Goal: Transaction & Acquisition: Purchase product/service

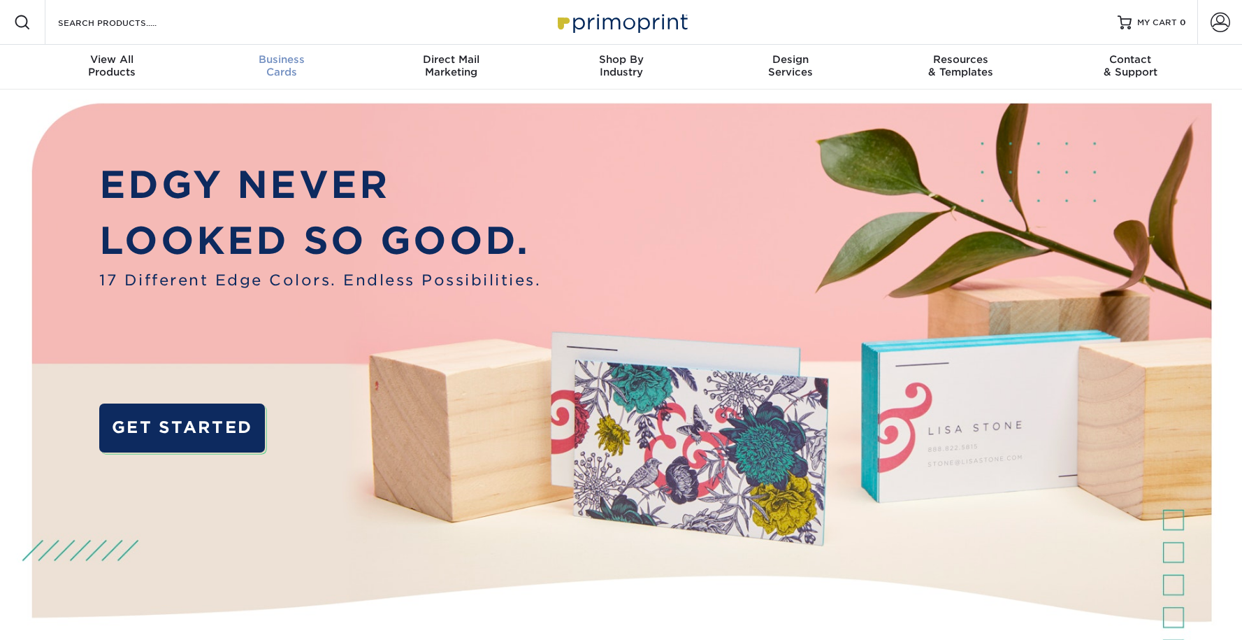
click at [283, 62] on span "Business" at bounding box center [281, 59] width 170 height 13
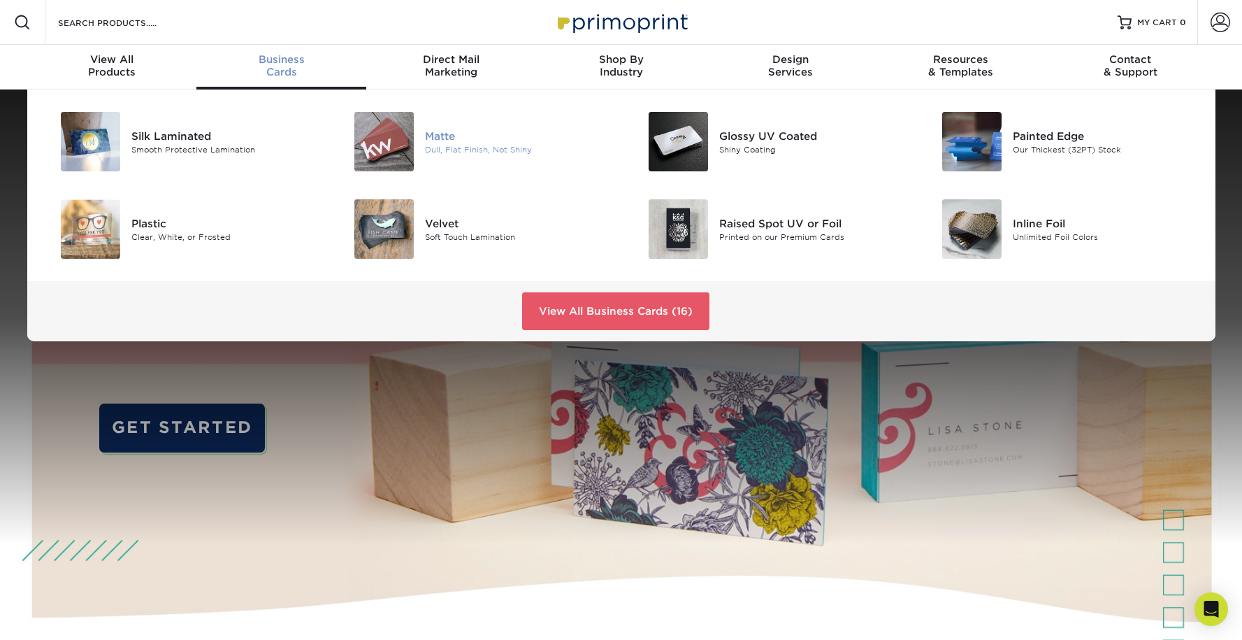
click at [392, 141] on img at bounding box center [383, 141] width 59 height 59
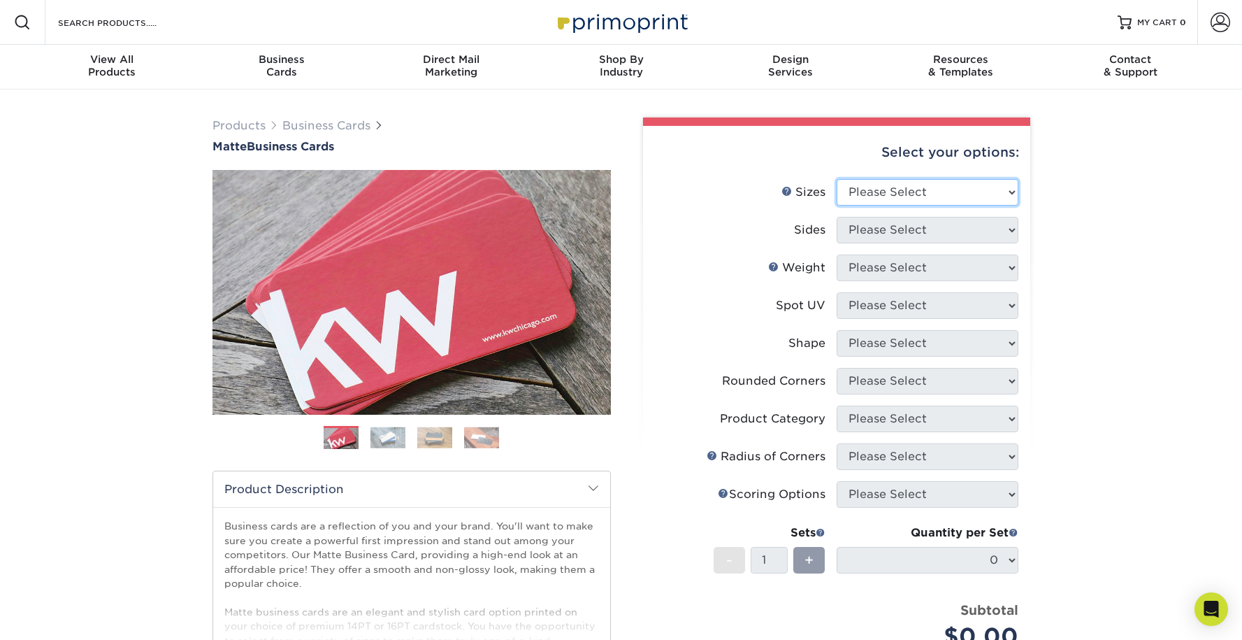
select select "2.00x3.50"
select select "13abbda7-1d64-4f25-8bb2-c179b224825d"
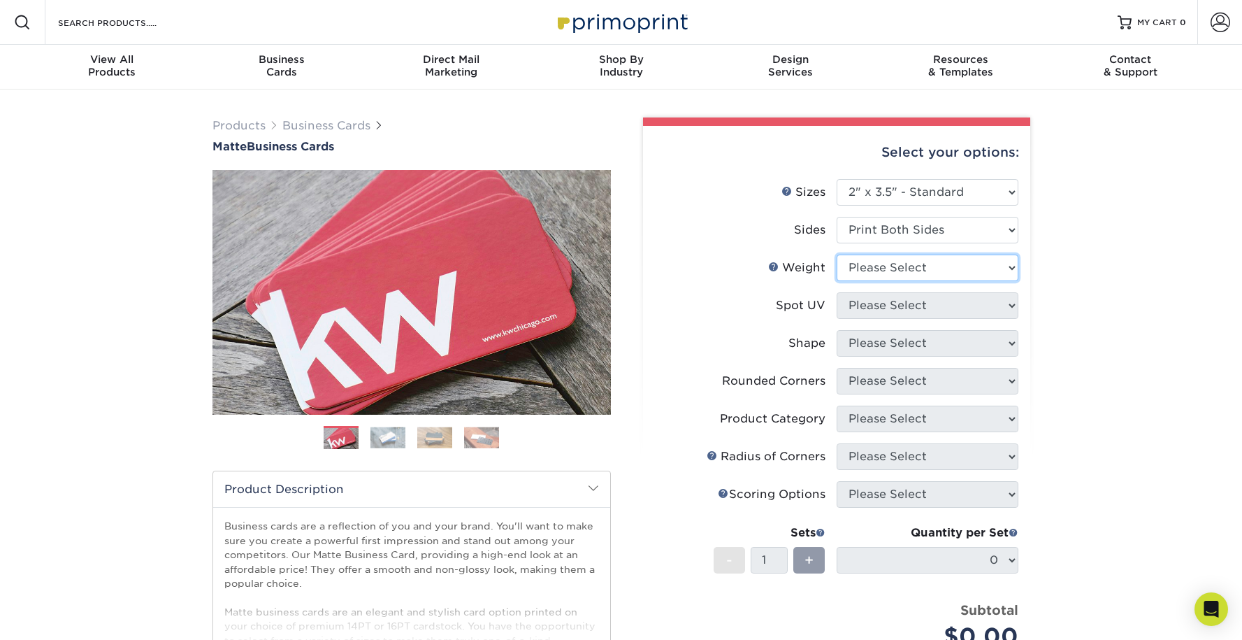
select select "14PT"
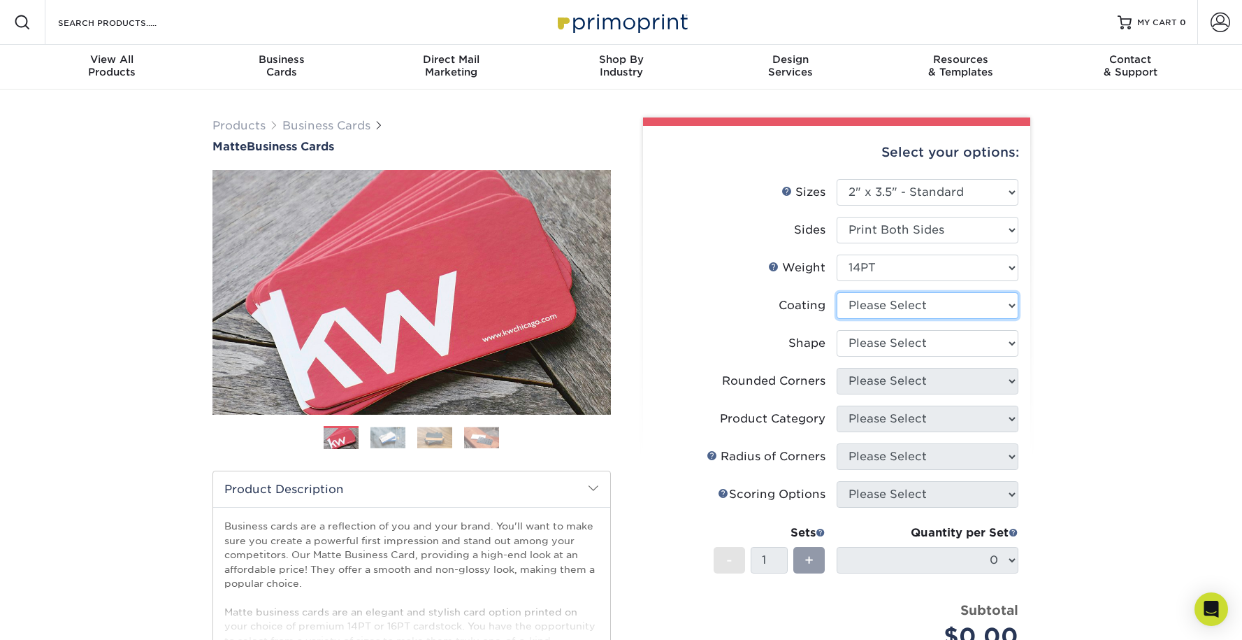
select select "121bb7b5-3b4d-429f-bd8d-bbf80e953313"
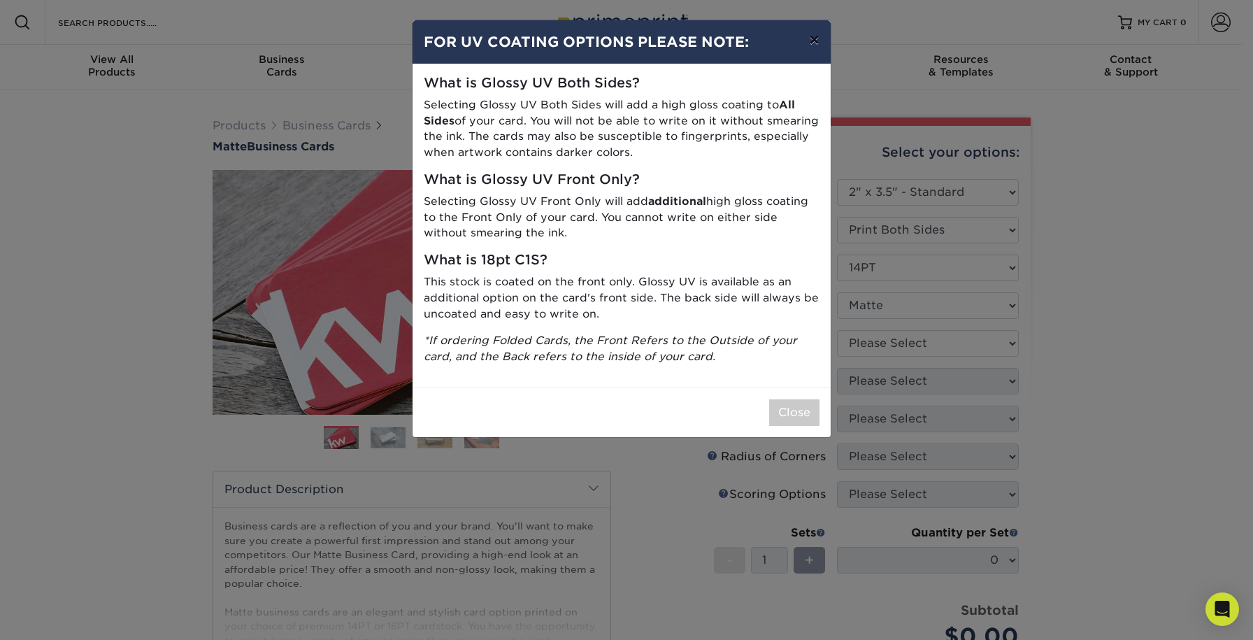
click at [814, 34] on button "×" at bounding box center [814, 39] width 32 height 39
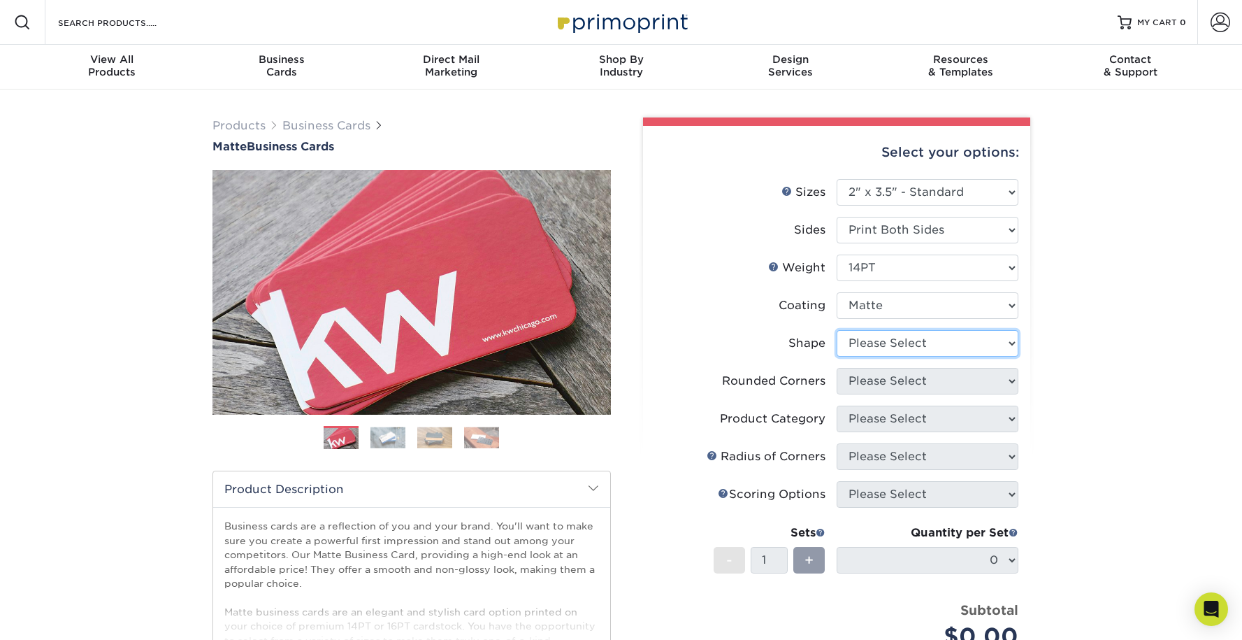
select select "standard"
select select "0"
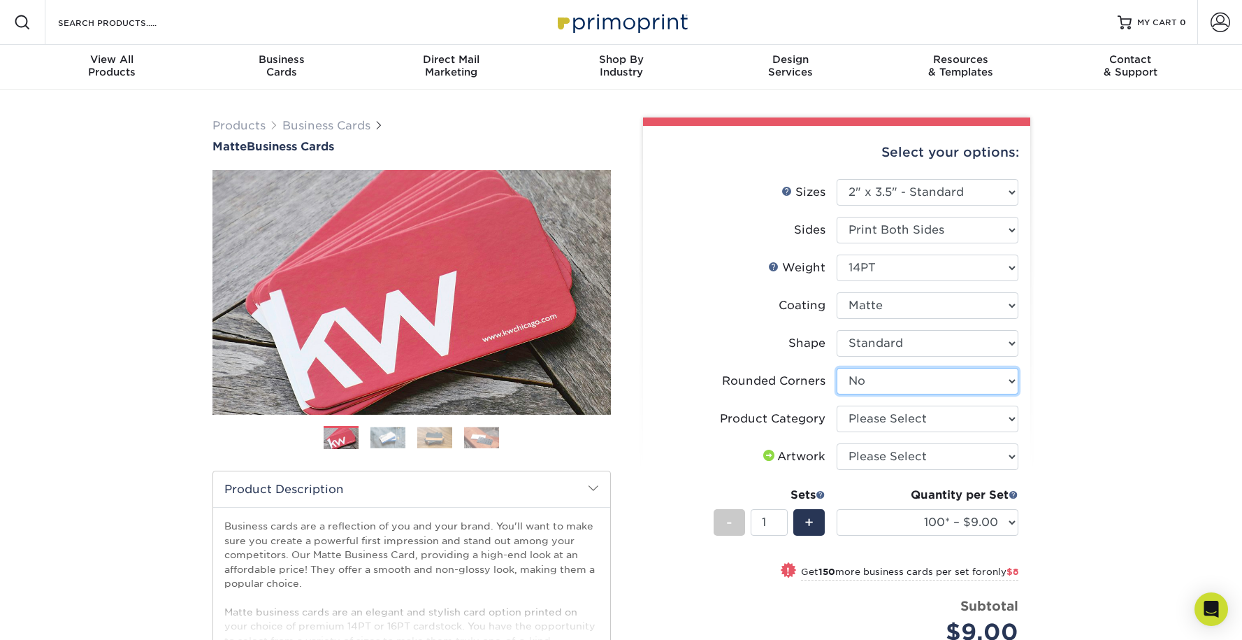
drag, startPoint x: 896, startPoint y: 380, endPoint x: 742, endPoint y: 0, distance: 410.2
click at [1133, 239] on div "Products Business Cards Matte Business Cards Previous Next 100 $ 9" at bounding box center [621, 486] width 1242 height 795
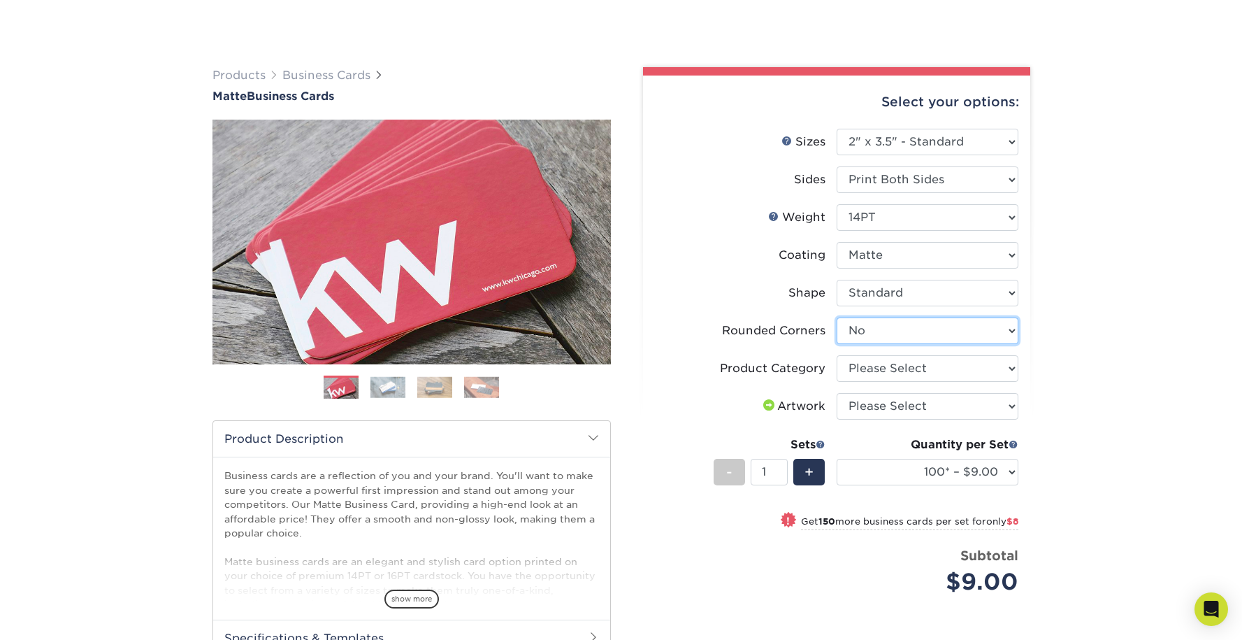
scroll to position [127, 0]
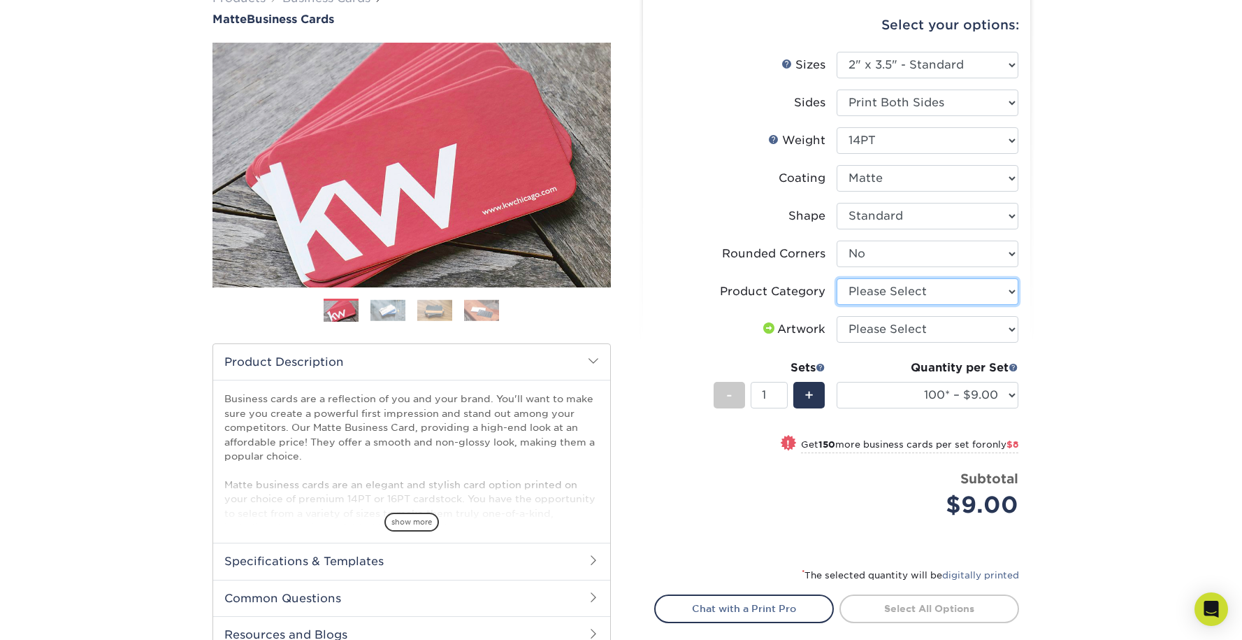
select select "3b5148f1-0588-4f88-a218-97bcfdce65c1"
select select "upload"
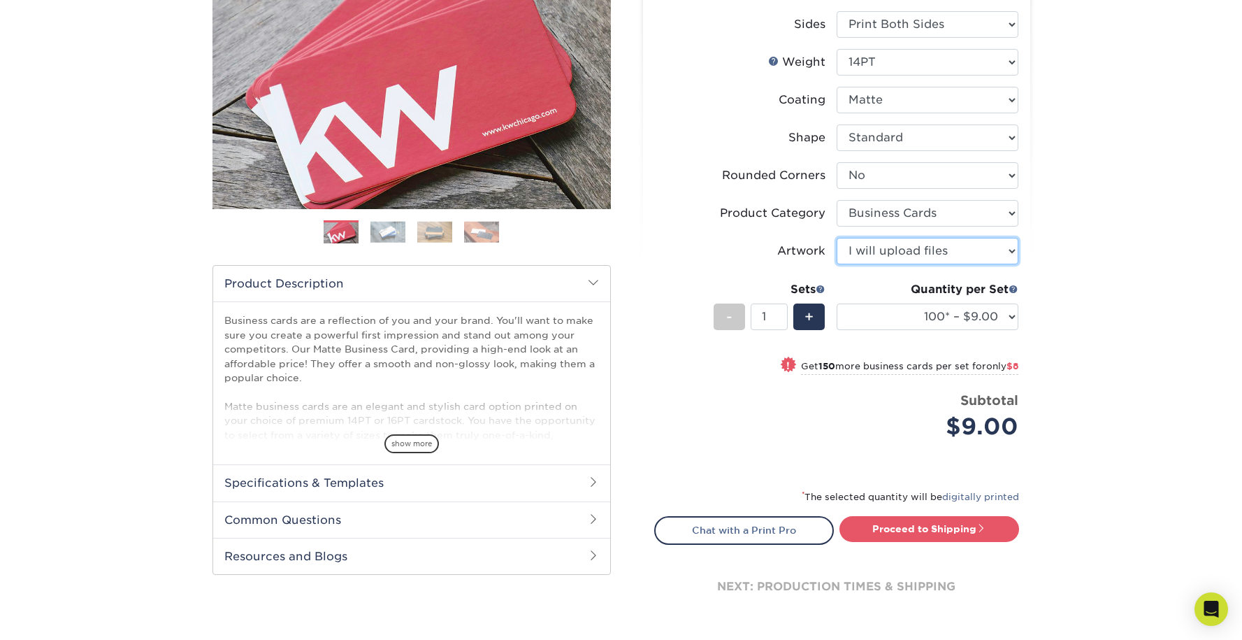
scroll to position [269, 0]
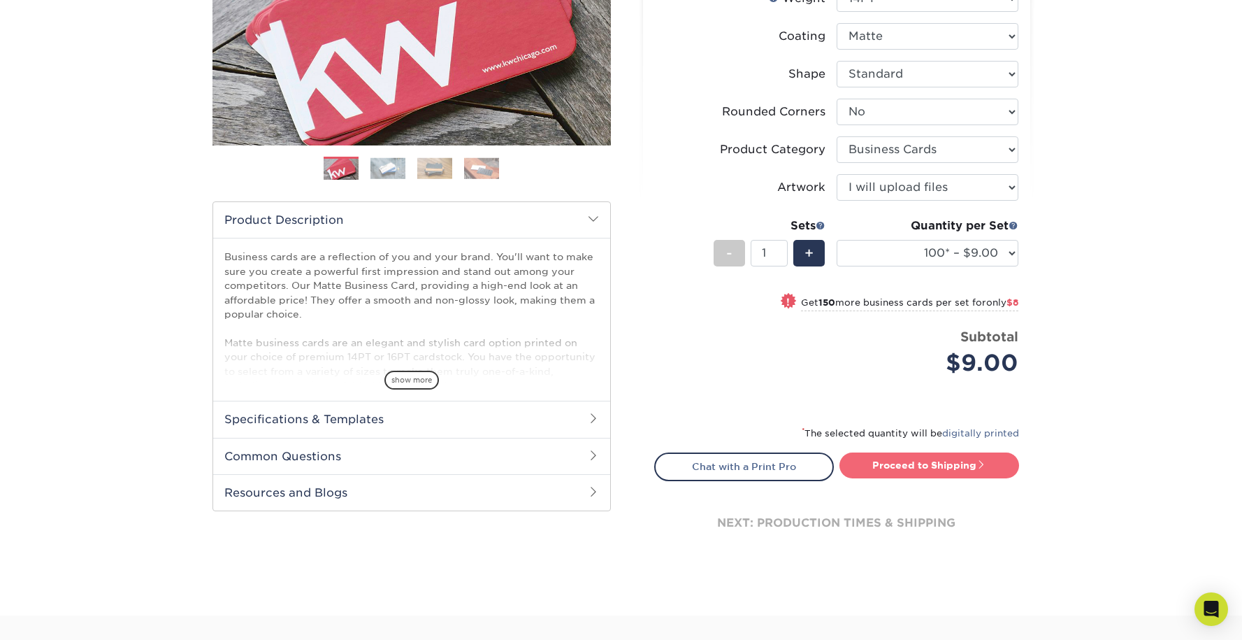
click at [979, 461] on span at bounding box center [982, 464] width 10 height 10
type input "Set 1"
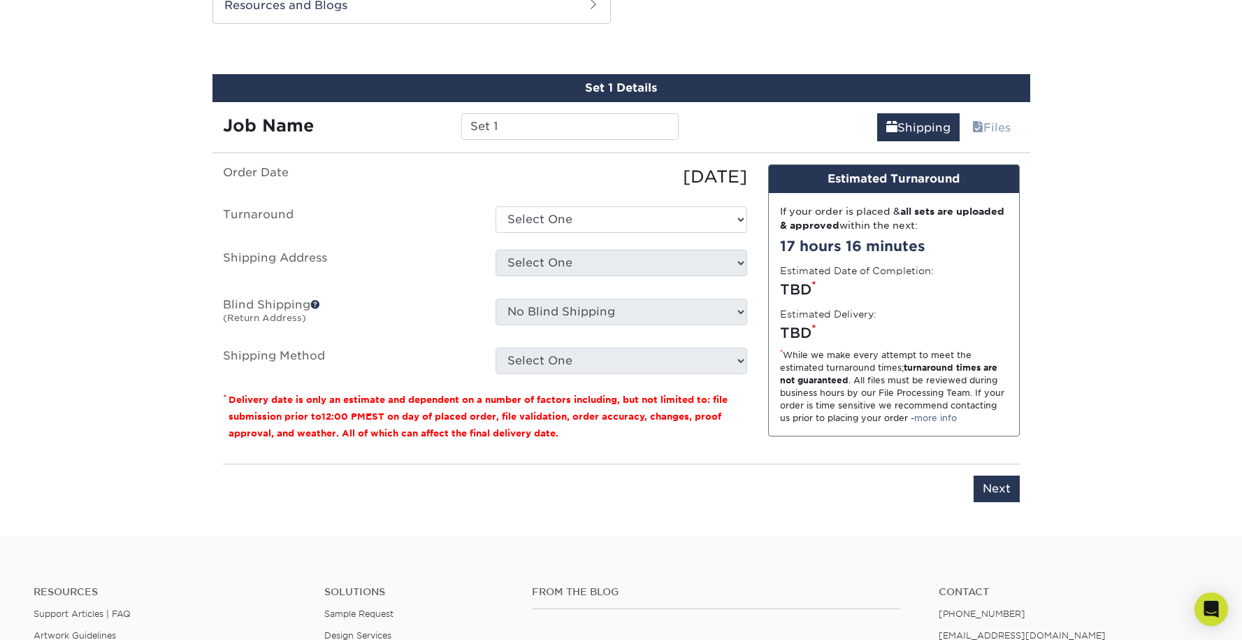
scroll to position [759, 0]
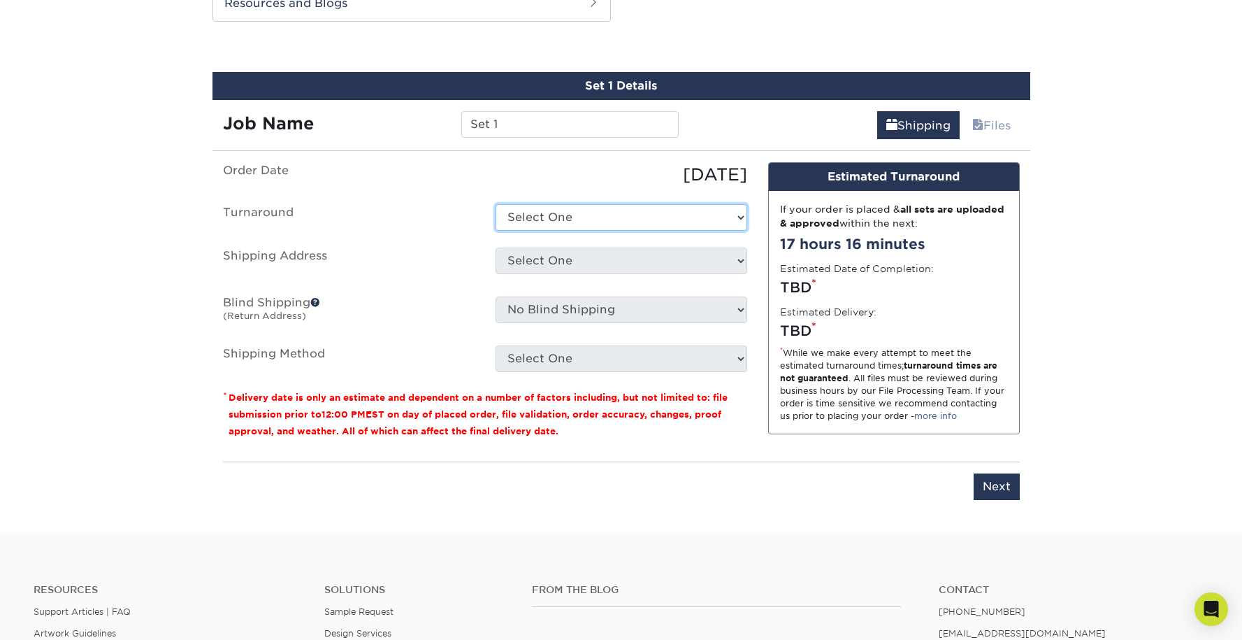
select select "e6dc3f44-811f-4023-acdf-8cd9144995fc"
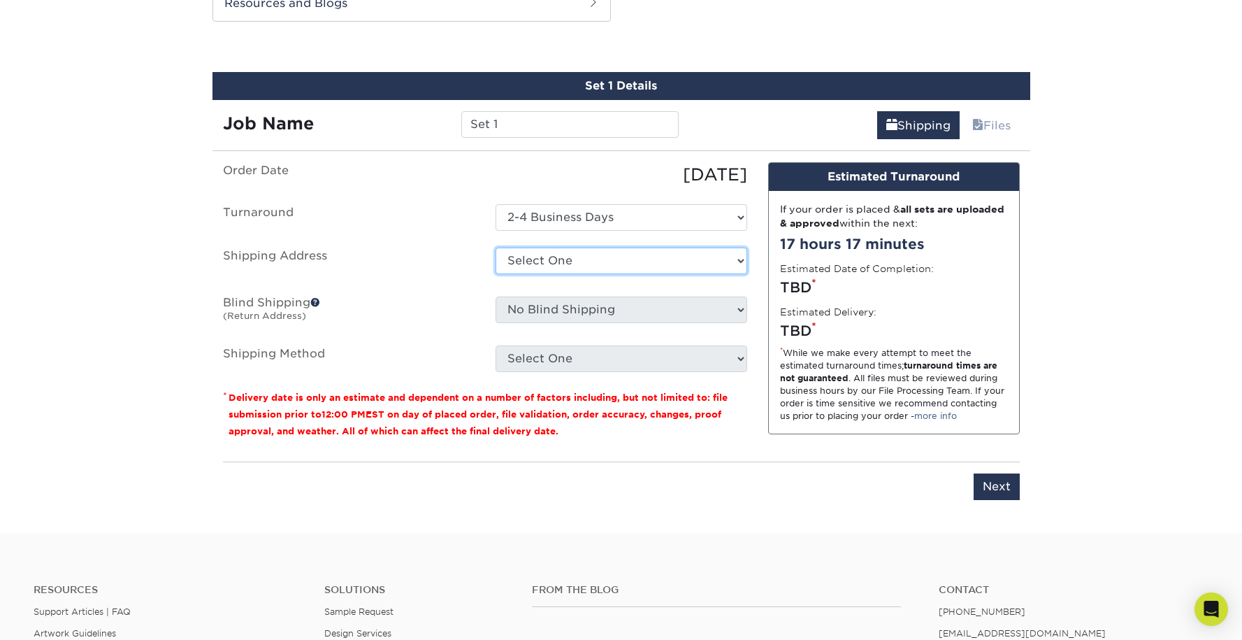
select select "newaddress"
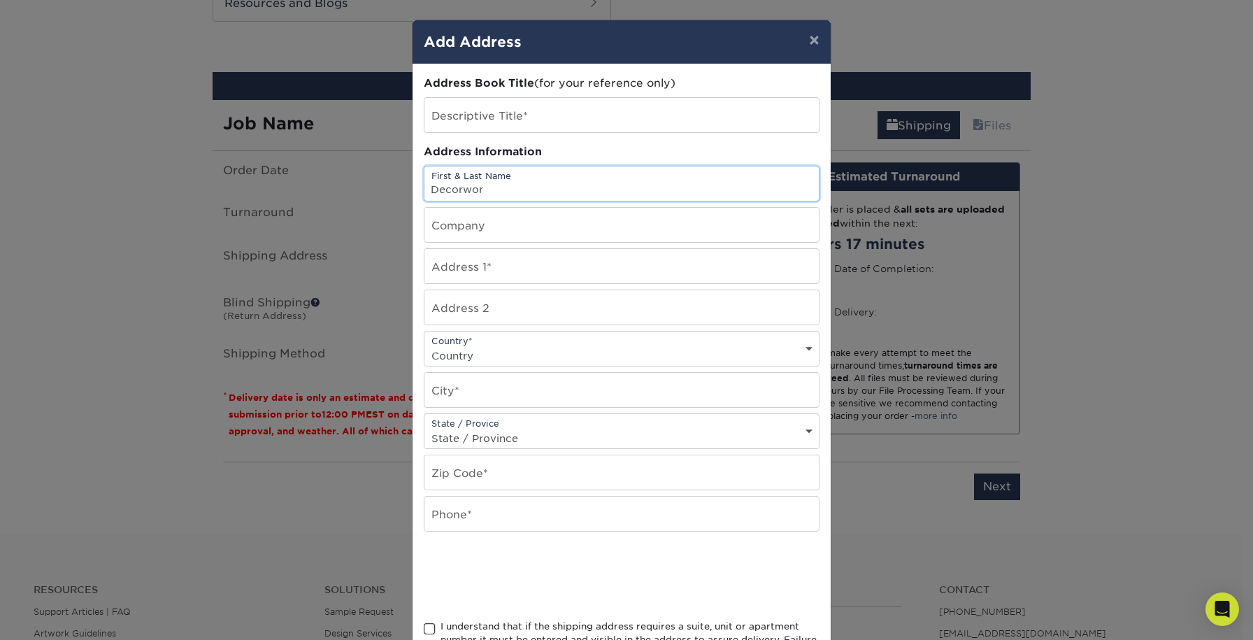
type input "Decorworx"
drag, startPoint x: 494, startPoint y: 190, endPoint x: 399, endPoint y: 182, distance: 95.4
click at [399, 182] on div "× Add Address Address Book Title (for your reference only) Descriptive Title* A…" at bounding box center [626, 320] width 1253 height 640
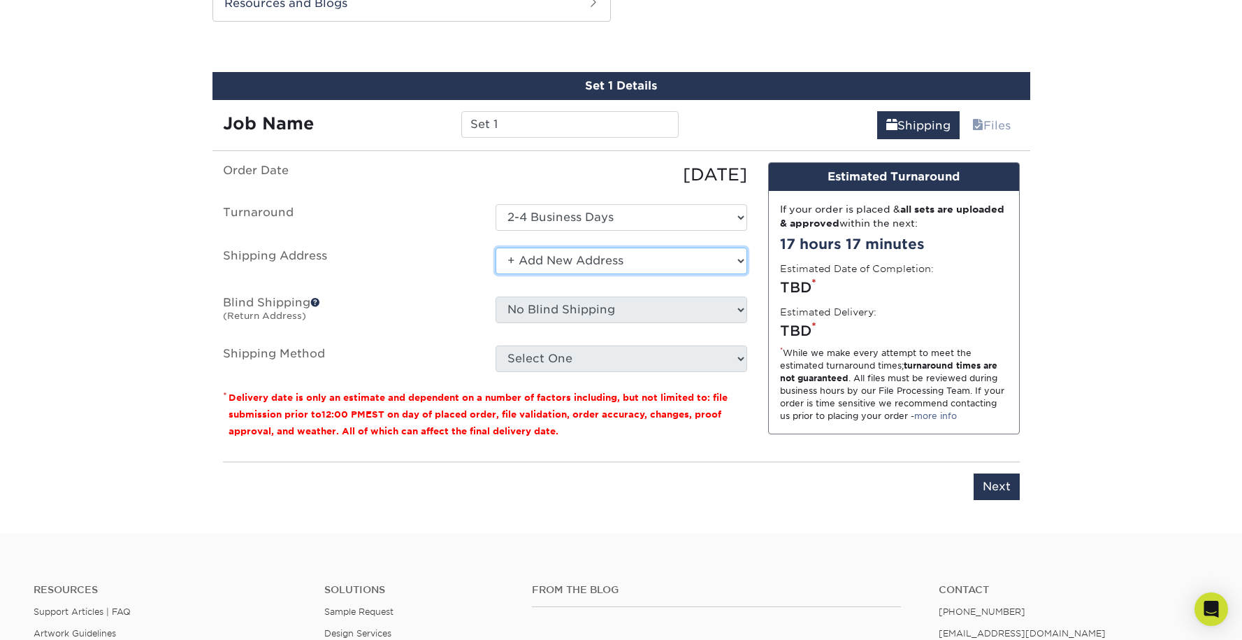
select select "-1"
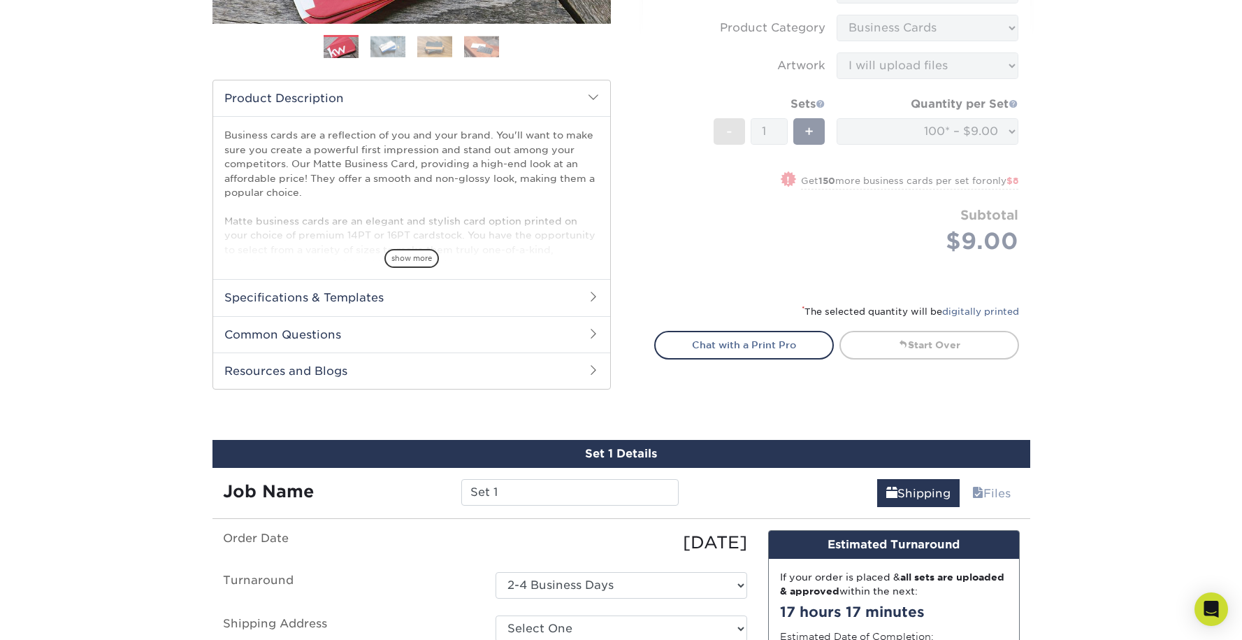
scroll to position [0, 0]
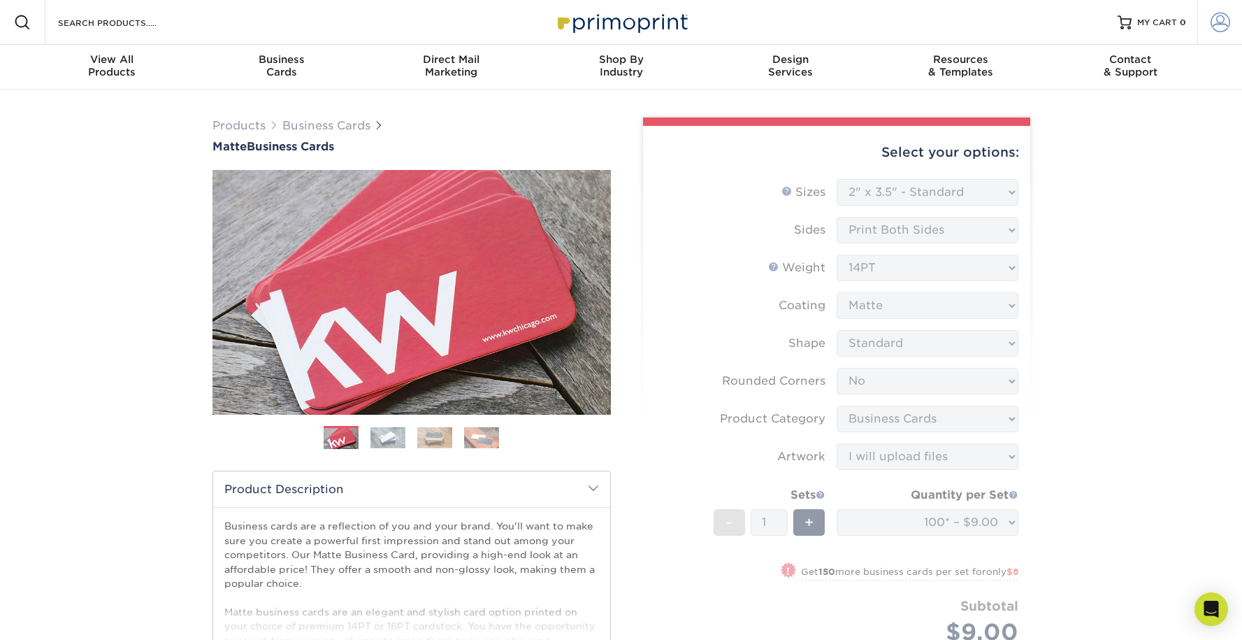
click at [1225, 23] on span at bounding box center [1221, 23] width 20 height 20
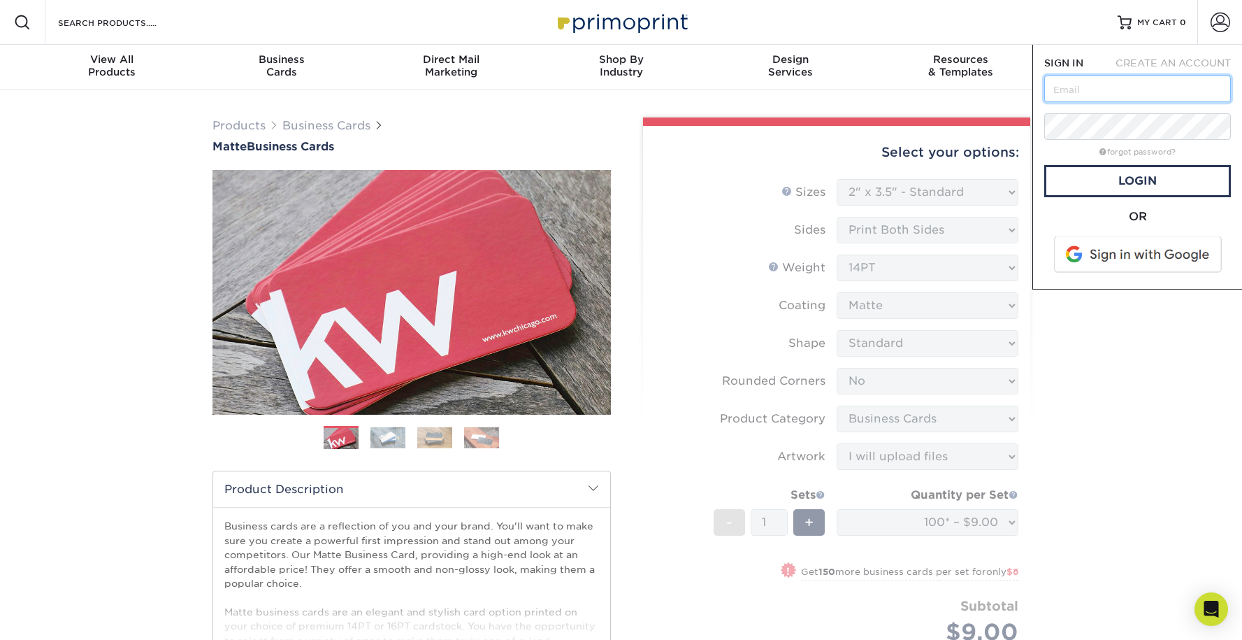
type input "[EMAIL_ADDRESS][DOMAIN_NAME]"
